Goal: Task Accomplishment & Management: Manage account settings

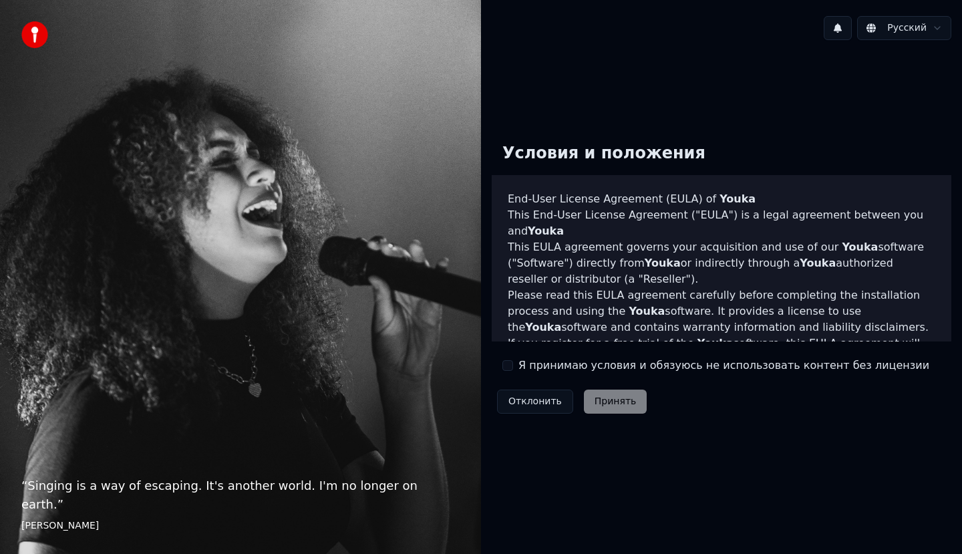
click at [544, 353] on div "Условия и положения End-User License Agreement ([PERSON_NAME]) of Youka This En…" at bounding box center [720, 275] width 459 height 286
click at [539, 373] on div "Условия и положения End-User License Agreement ([PERSON_NAME]) of Youka This En…" at bounding box center [720, 275] width 459 height 286
click at [542, 369] on label "Я принимаю условия и обязуюсь не использовать контент без лицензии" at bounding box center [723, 365] width 411 height 16
click at [513, 369] on button "Я принимаю условия и обязуюсь не использовать контент без лицензии" at bounding box center [507, 365] width 11 height 11
click at [586, 393] on button "Принять" at bounding box center [615, 401] width 63 height 24
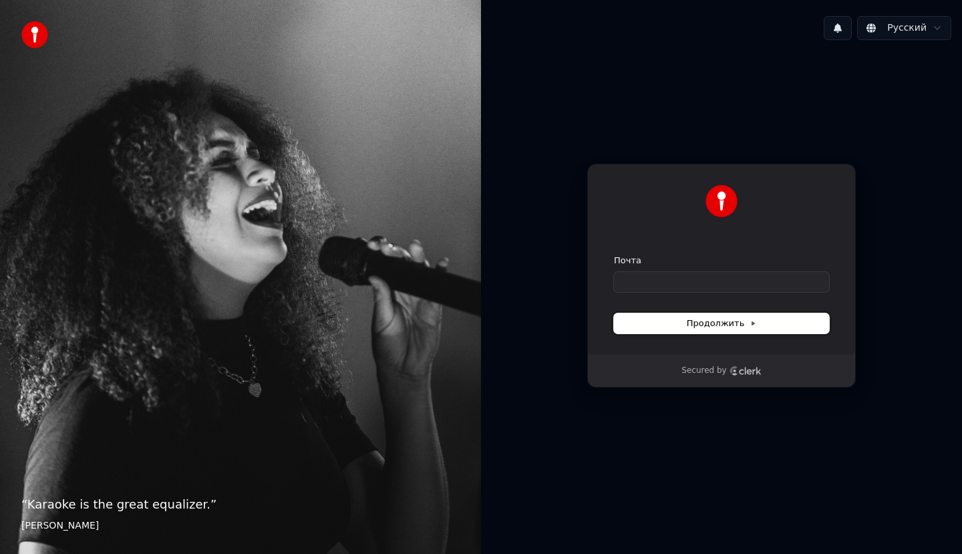
click at [713, 325] on span "Продолжить" at bounding box center [721, 323] width 70 height 12
click at [666, 278] on input "Почта" at bounding box center [721, 282] width 215 height 20
click at [740, 325] on span "Продолжить" at bounding box center [721, 323] width 70 height 12
type input "**********"
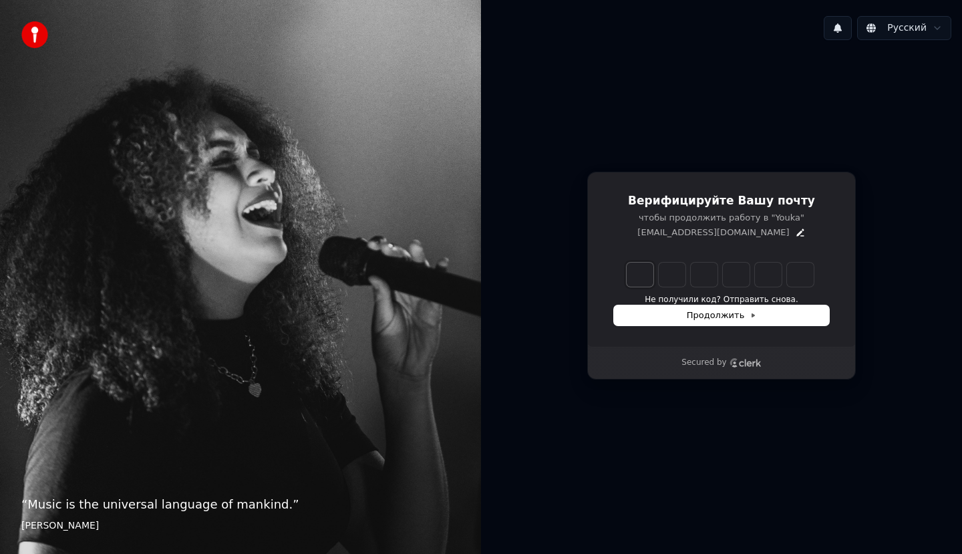
click at [645, 274] on input "Enter verification code. Digit 1" at bounding box center [639, 274] width 27 height 24
type input "******"
type input "*"
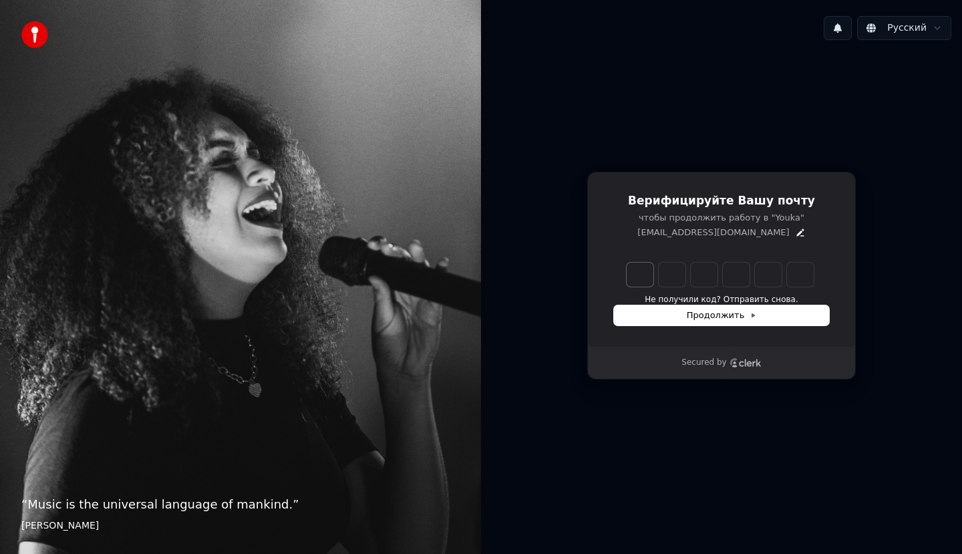
type input "*"
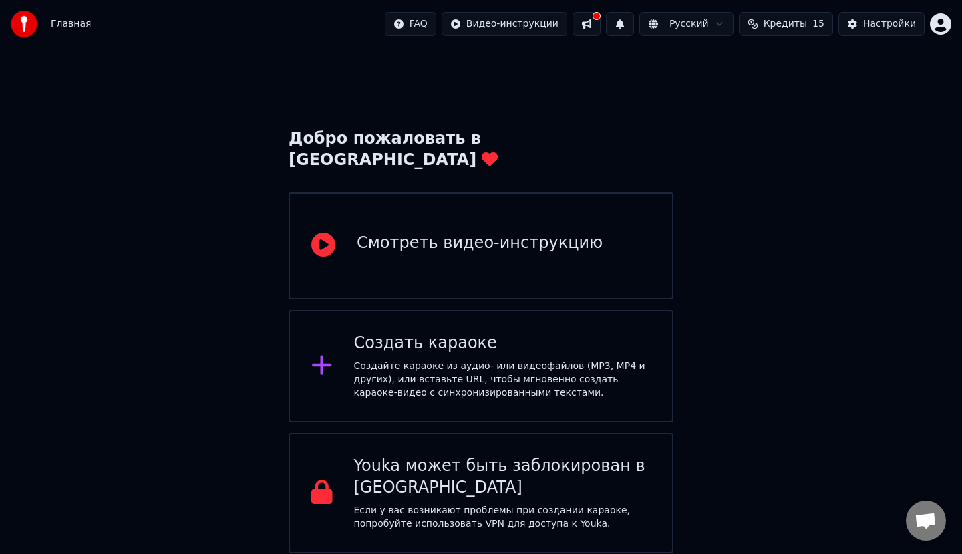
click at [832, 25] on button "Кредиты 15" at bounding box center [786, 24] width 94 height 24
click at [859, 29] on button "Настройки" at bounding box center [881, 24] width 86 height 24
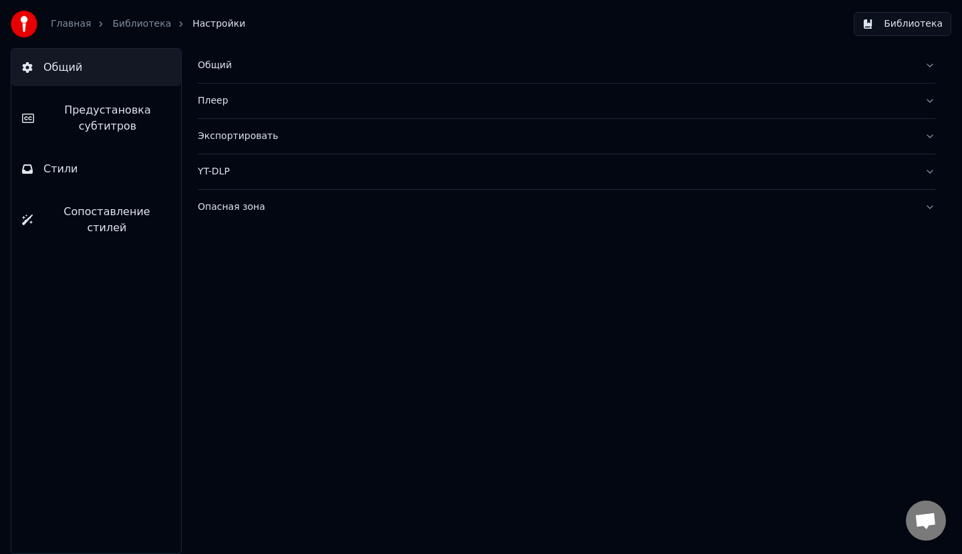
click at [29, 20] on img at bounding box center [24, 24] width 27 height 27
